Goal: Navigation & Orientation: Find specific page/section

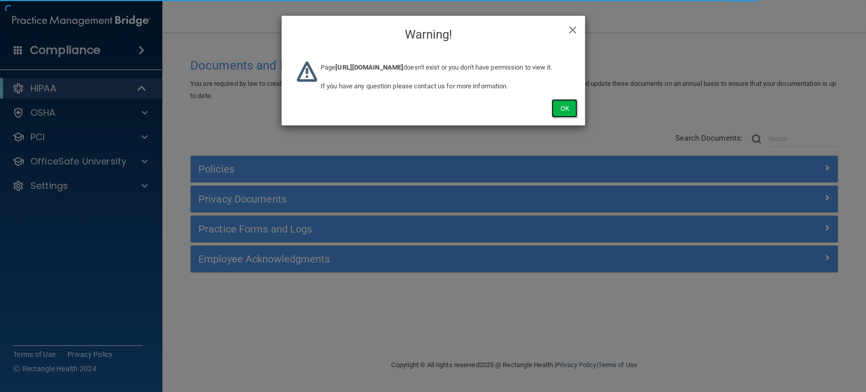
click at [564, 118] on button "Ok" at bounding box center [563, 108] width 25 height 19
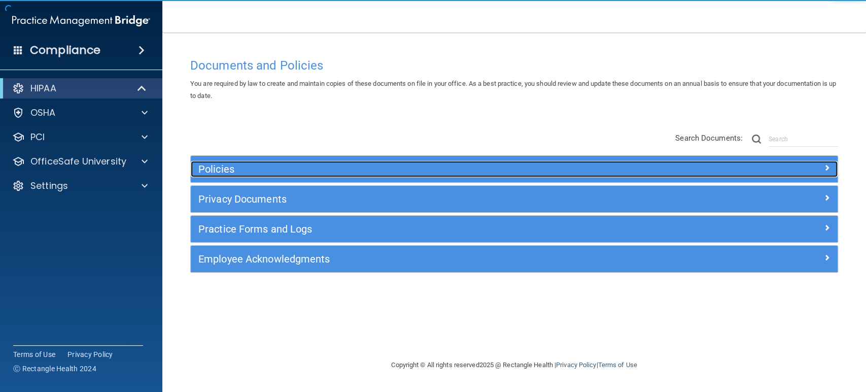
click at [215, 161] on div "Policies" at bounding box center [433, 169] width 485 height 16
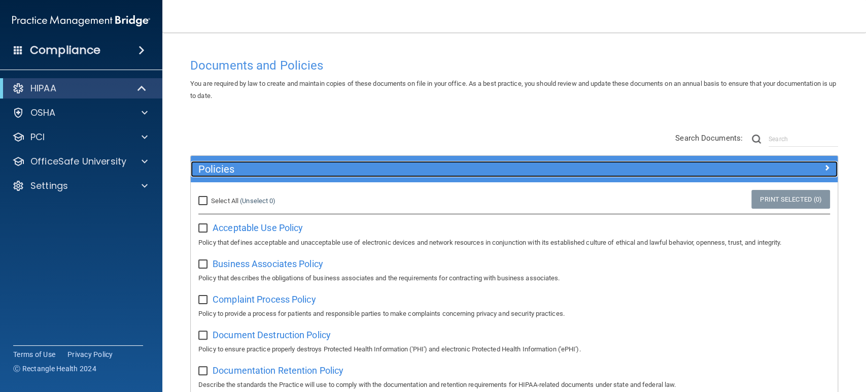
click at [202, 173] on h5 "Policies" at bounding box center [433, 168] width 470 height 11
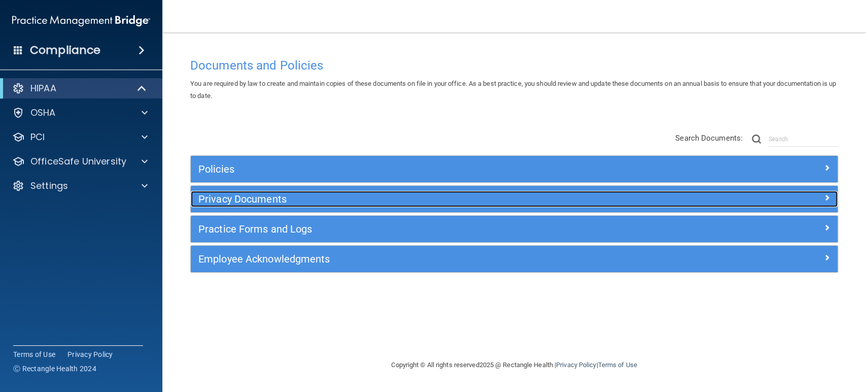
click at [214, 198] on h5 "Privacy Documents" at bounding box center [433, 198] width 470 height 11
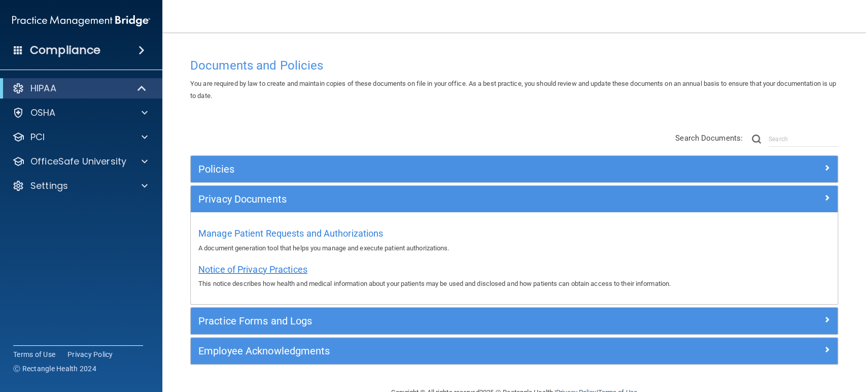
click at [237, 268] on span "Notice of Privacy Practices" at bounding box center [252, 269] width 109 height 11
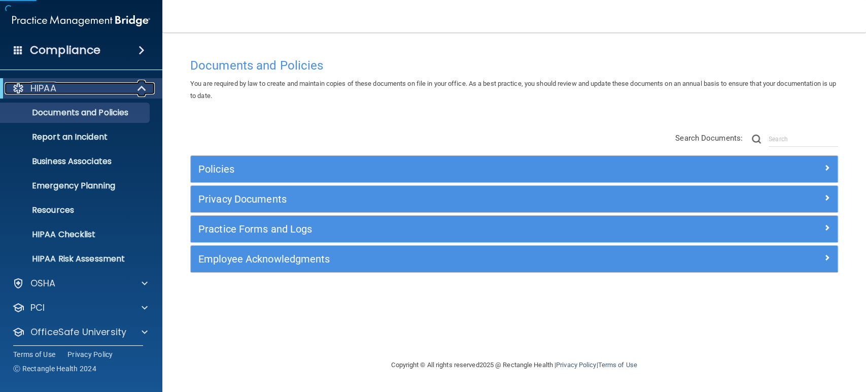
click at [86, 87] on div "HIPAA" at bounding box center [67, 88] width 125 height 12
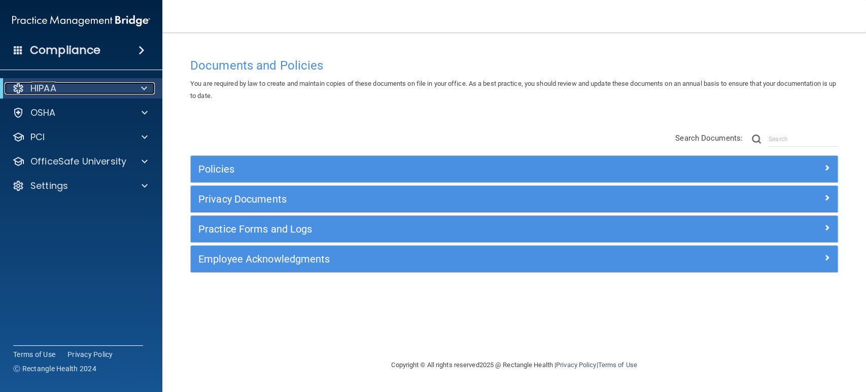
click at [144, 85] on span at bounding box center [144, 88] width 6 height 12
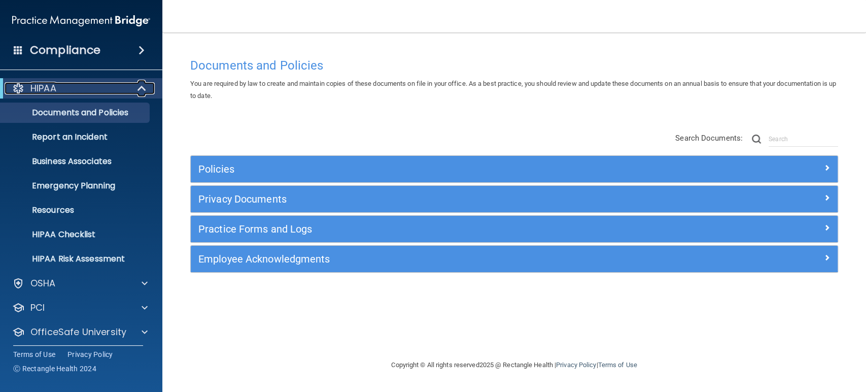
click at [145, 84] on span at bounding box center [142, 88] width 9 height 12
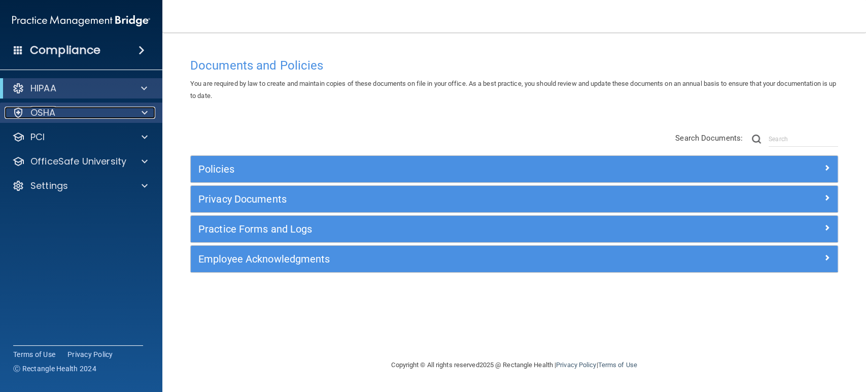
click at [143, 113] on span at bounding box center [145, 113] width 6 height 12
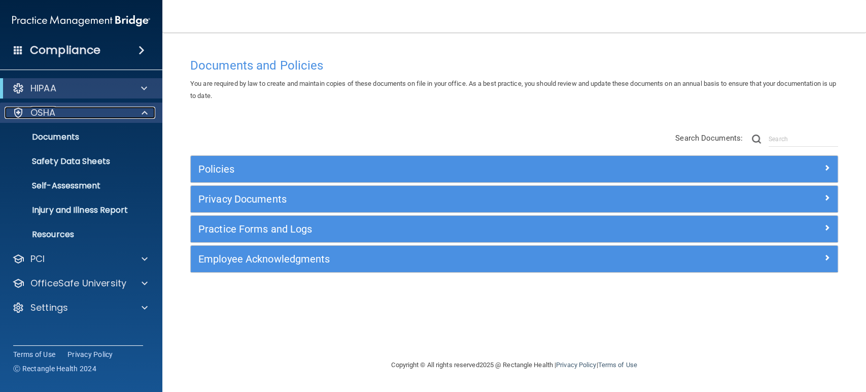
click at [143, 113] on span at bounding box center [145, 113] width 6 height 12
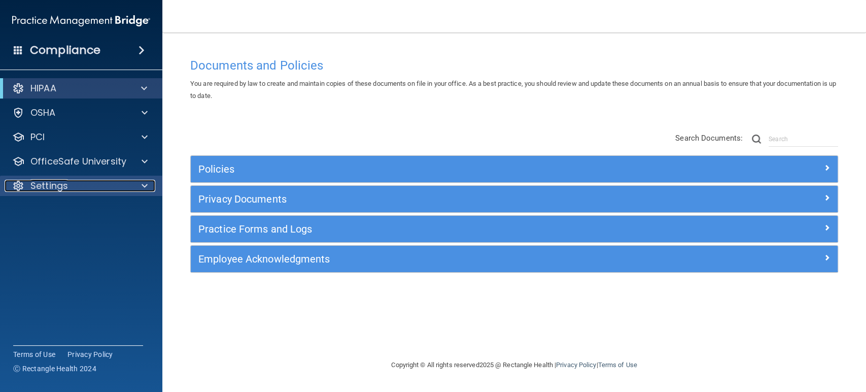
click at [142, 183] on span at bounding box center [145, 186] width 6 height 12
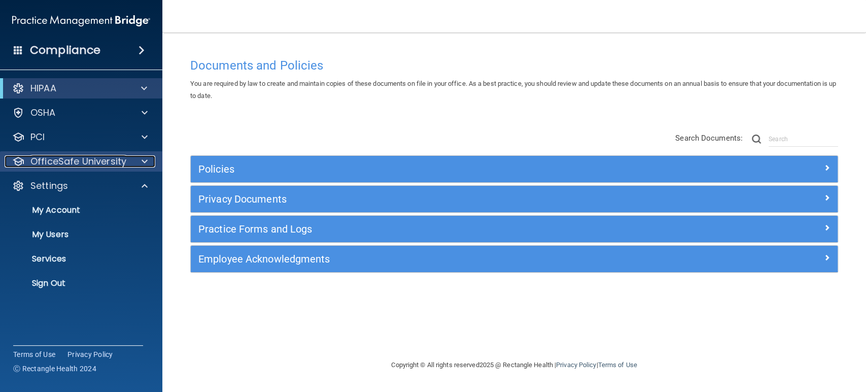
click at [140, 161] on div at bounding box center [142, 161] width 25 height 12
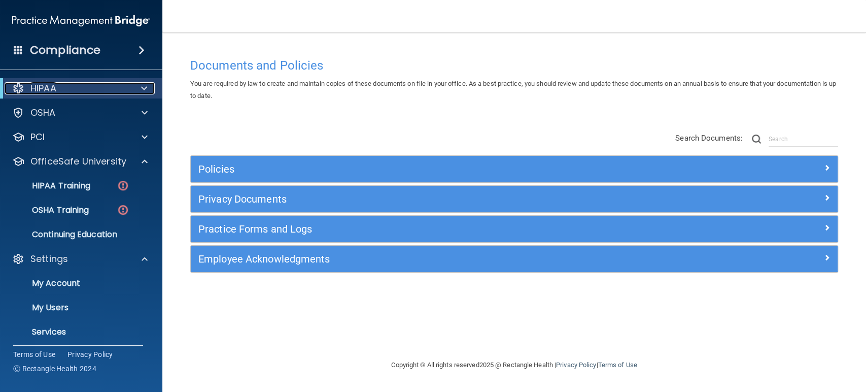
click at [146, 88] on span at bounding box center [144, 88] width 6 height 12
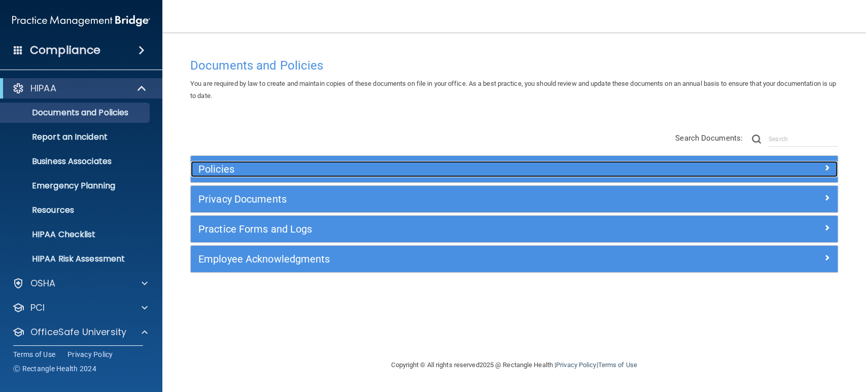
click at [227, 162] on div "Policies" at bounding box center [433, 169] width 485 height 16
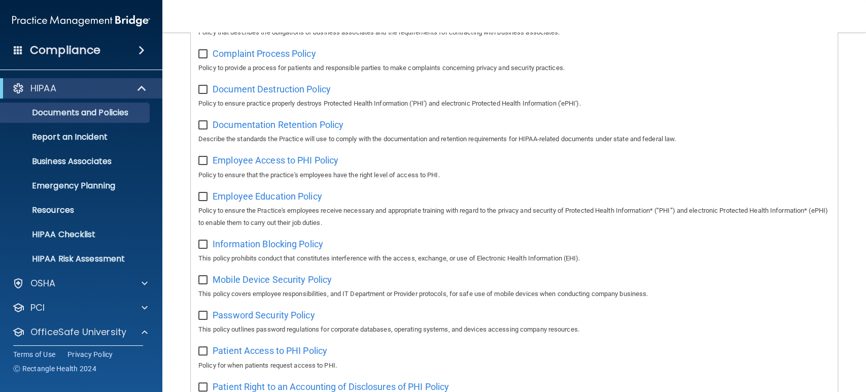
scroll to position [169, 0]
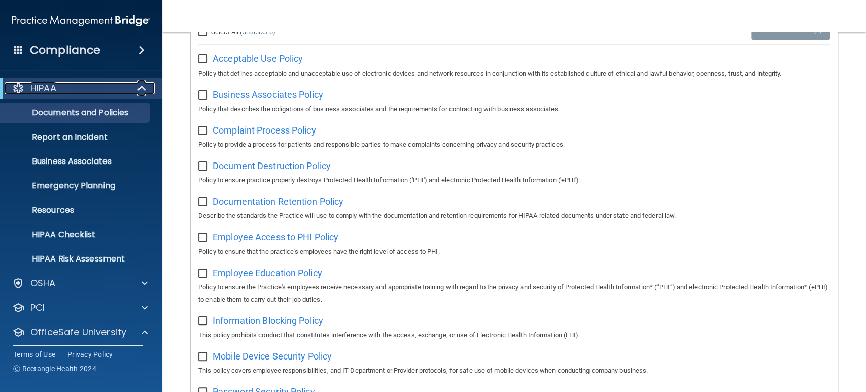
click at [145, 87] on span at bounding box center [142, 88] width 9 height 12
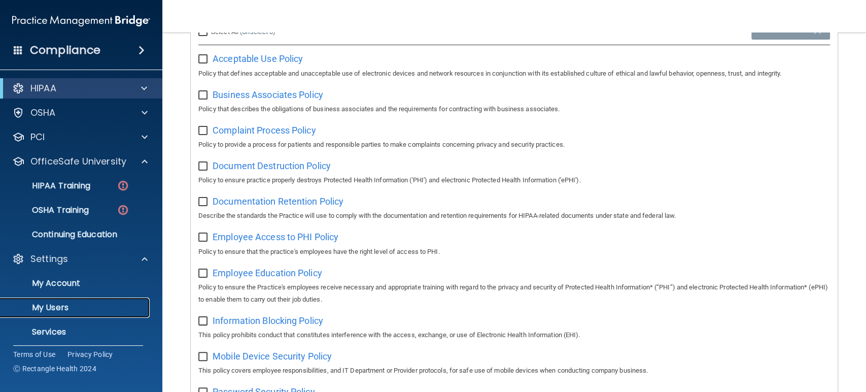
click at [93, 310] on p "My Users" at bounding box center [76, 307] width 138 height 10
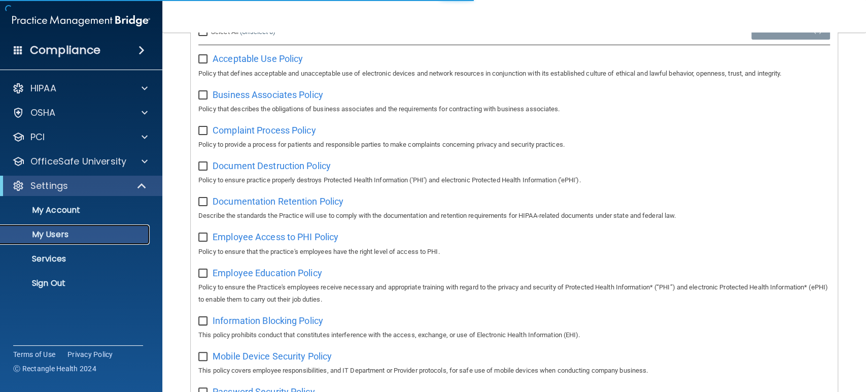
select select "20"
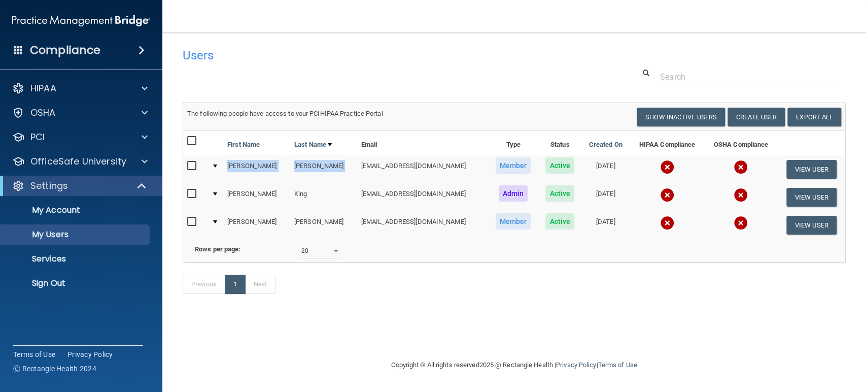
drag, startPoint x: 225, startPoint y: 165, endPoint x: 336, endPoint y: 162, distance: 110.6
click at [335, 162] on tr "[PERSON_NAME] [EMAIL_ADDRESS][DOMAIN_NAME] Member Active [DATE] View User" at bounding box center [514, 169] width 662 height 28
drag, startPoint x: 341, startPoint y: 162, endPoint x: 446, endPoint y: 162, distance: 105.5
click at [446, 162] on td "[EMAIL_ADDRESS][DOMAIN_NAME]" at bounding box center [422, 169] width 131 height 28
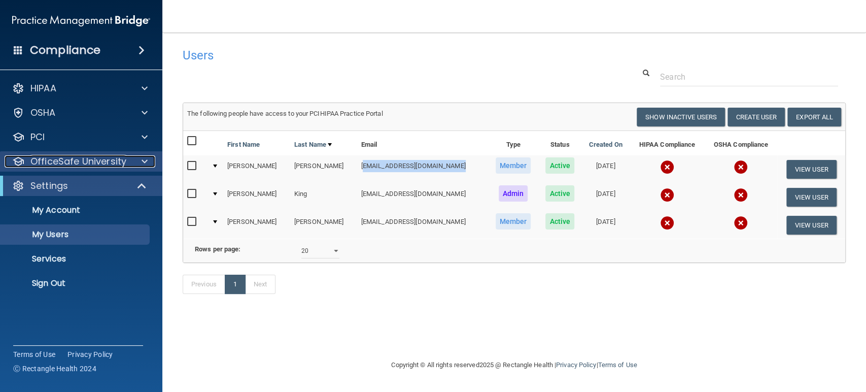
click at [143, 161] on span at bounding box center [145, 161] width 6 height 12
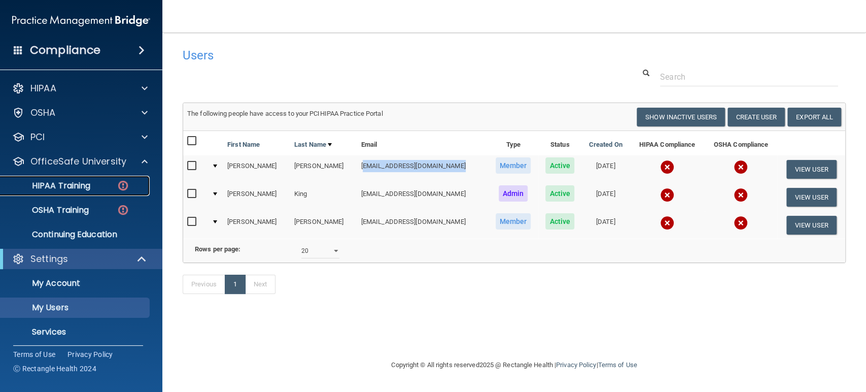
click at [99, 186] on div "HIPAA Training" at bounding box center [76, 186] width 138 height 10
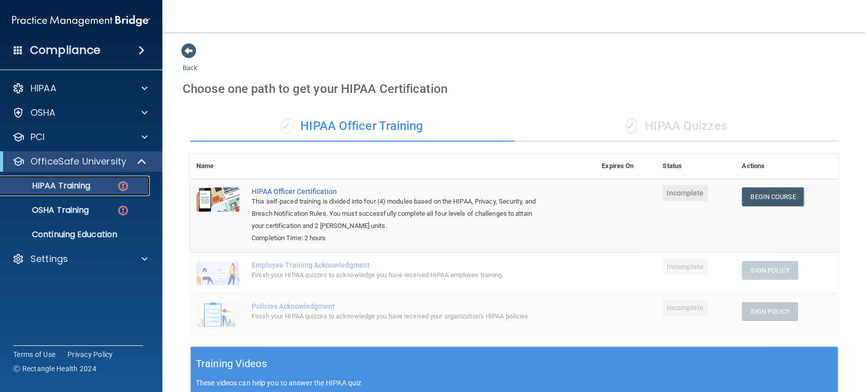
scroll to position [56, 0]
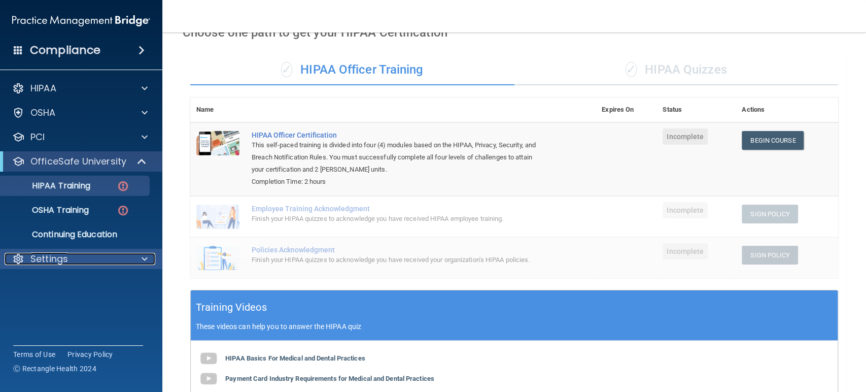
click at [144, 259] on span at bounding box center [145, 259] width 6 height 12
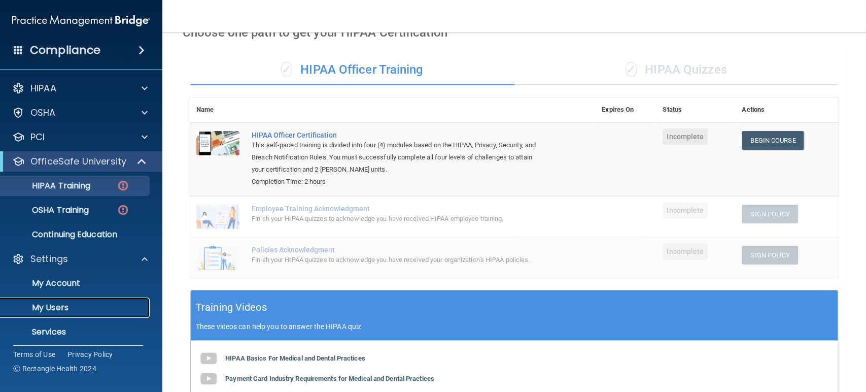
click at [78, 308] on p "My Users" at bounding box center [76, 307] width 138 height 10
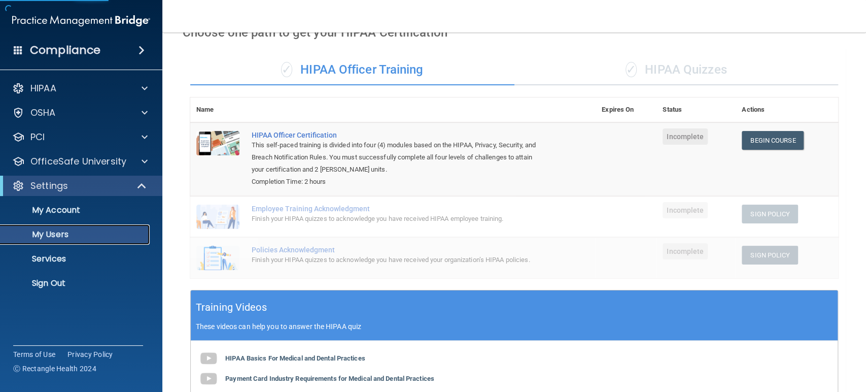
select select "20"
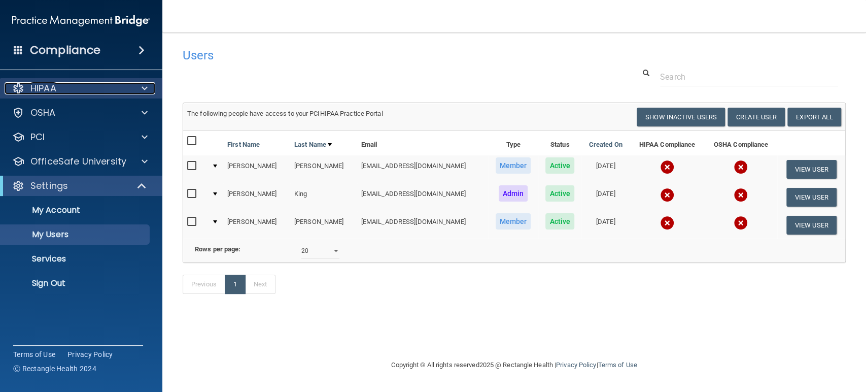
click at [146, 88] on span at bounding box center [145, 88] width 6 height 12
